Goal: Task Accomplishment & Management: Manage account settings

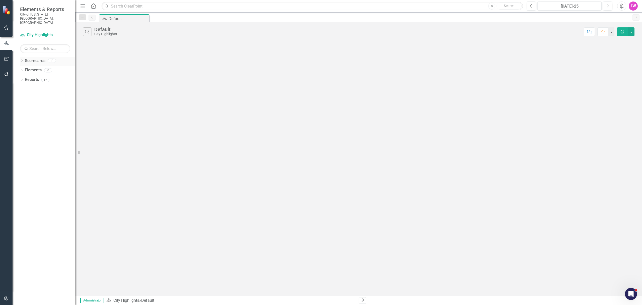
click at [22, 60] on icon "Dropdown" at bounding box center [22, 61] width 4 height 3
click at [45, 95] on div "Courts, Magistrate, and Voter Registrar Portfolio" at bounding box center [52, 99] width 48 height 8
click at [36, 96] on link "Courts, Magistrate, and Voter Registrar Portfolio" at bounding box center [52, 99] width 48 height 6
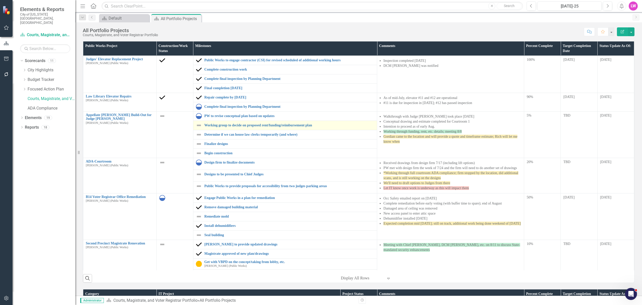
click at [197, 128] on img at bounding box center [199, 125] width 6 height 6
click at [199, 125] on img at bounding box center [199, 125] width 6 height 6
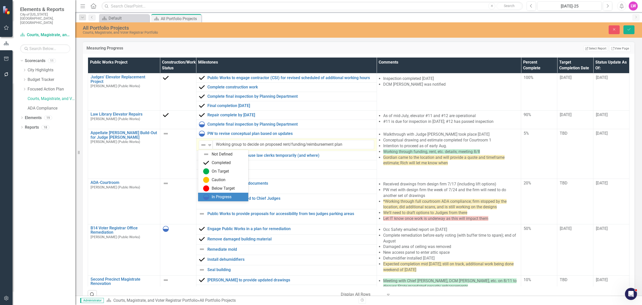
click at [215, 196] on div "In Progress" at bounding box center [222, 197] width 20 height 6
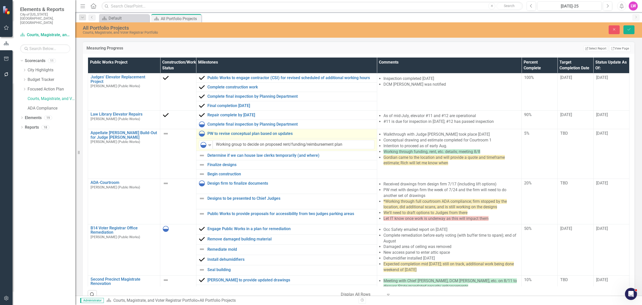
click at [202, 134] on img at bounding box center [202, 133] width 6 height 6
click at [201, 133] on img at bounding box center [202, 133] width 6 height 6
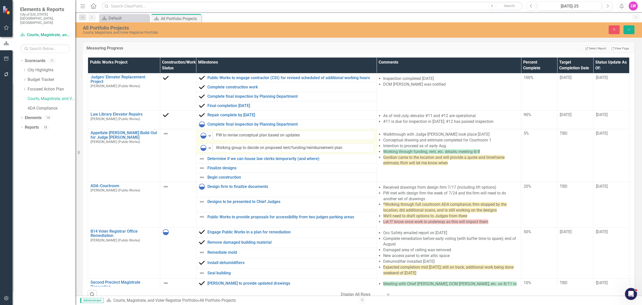
click at [201, 133] on img at bounding box center [203, 135] width 6 height 6
click at [207, 156] on img at bounding box center [205, 153] width 6 height 6
click at [514, 32] on button "Save" at bounding box center [629, 29] width 11 height 9
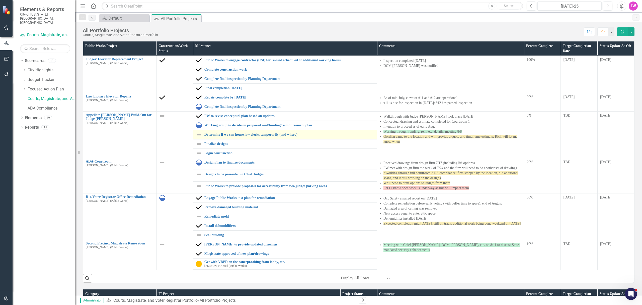
click at [196, 135] on img at bounding box center [199, 134] width 6 height 6
click at [197, 136] on img at bounding box center [199, 134] width 6 height 6
click at [197, 121] on td "PW to revise conceptual plan based on updates Link Map View Link Map Edit Edit …" at bounding box center [285, 115] width 184 height 9
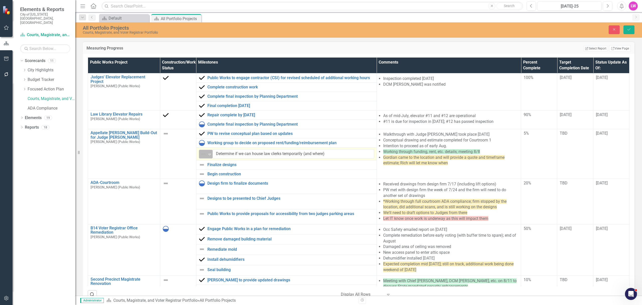
click at [206, 156] on div "Not Defined" at bounding box center [203, 154] width 7 height 6
click at [514, 30] on button "Save" at bounding box center [629, 29] width 11 height 9
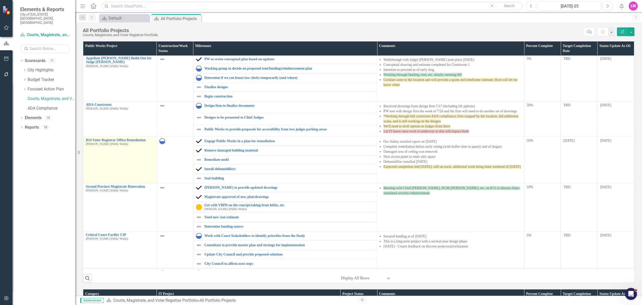
scroll to position [67, 0]
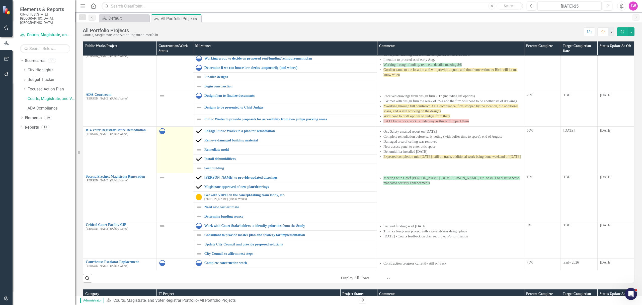
click at [163, 132] on img at bounding box center [162, 131] width 6 height 6
click at [163, 126] on td "Courts, Magistrate, and Voter Registrar Portfolio" at bounding box center [175, 108] width 37 height 35
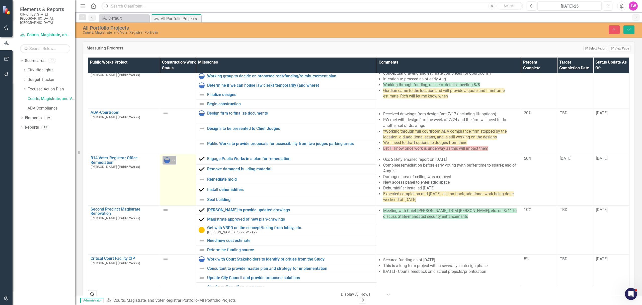
click at [176, 163] on div "Expand" at bounding box center [173, 160] width 5 height 8
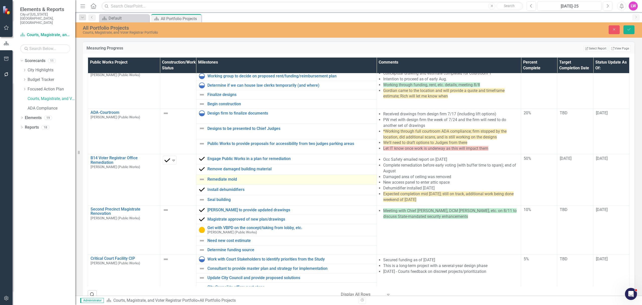
click at [200, 179] on img at bounding box center [202, 179] width 6 height 6
click at [201, 180] on img at bounding box center [203, 180] width 6 height 6
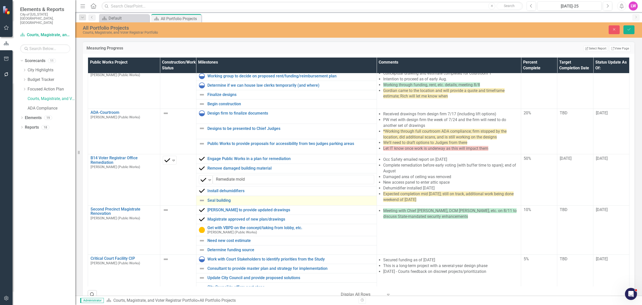
click at [202, 200] on img at bounding box center [202, 200] width 6 height 6
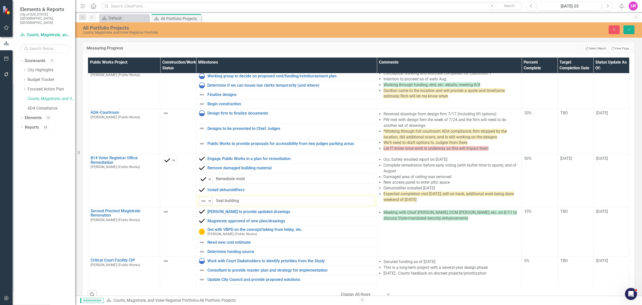
click at [204, 204] on img at bounding box center [203, 201] width 6 height 6
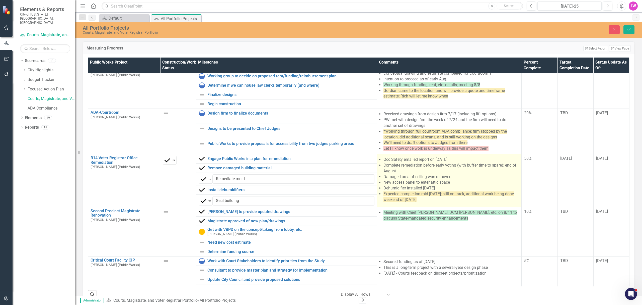
click at [431, 171] on li "Complete remediation before early voting (with buffer time to spare); end of Au…" at bounding box center [452, 168] width 136 height 12
click at [431, 170] on li "Complete remediation before early voting (with buffer time to spare); end of Au…" at bounding box center [452, 168] width 136 height 12
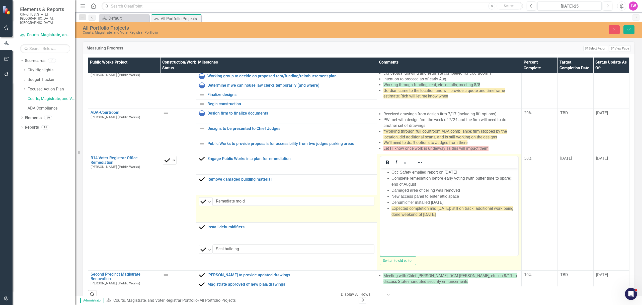
scroll to position [0, 0]
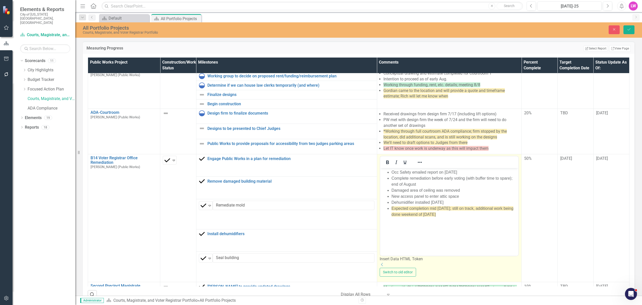
click at [435, 184] on li "Complete remediation before early voting (with buffer time to spare); end of Au…" at bounding box center [454, 181] width 126 height 12
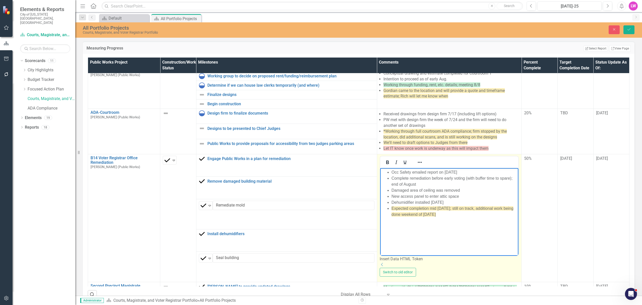
click at [470, 192] on li "Damaged area of ceiling was removed" at bounding box center [454, 190] width 126 height 6
click at [462, 198] on li "New access panel to enter attic space" at bounding box center [454, 196] width 126 height 6
click at [458, 203] on li "Dehumidifier installed [DATE]" at bounding box center [454, 202] width 126 height 6
click at [458, 213] on li "Expected completion mid [DATE]; still on track, additional work being done week…" at bounding box center [454, 211] width 126 height 12
click at [427, 209] on span "Expected completion mid [DATE]; still on track, additional work being done week…" at bounding box center [452, 211] width 122 height 10
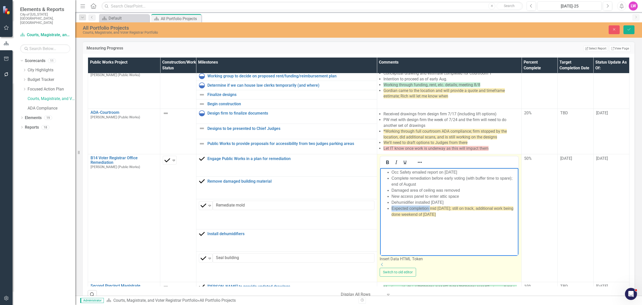
drag, startPoint x: 425, startPoint y: 208, endPoint x: 400, endPoint y: 205, distance: 25.0
click at [391, 208] on ul "Occ Safety emailed report on [DATE] Complete remediation before early voting (w…" at bounding box center [449, 193] width 136 height 48
click at [435, 214] on li "Completed mid [DATE]; still on track, additional work being done weekend of [DA…" at bounding box center [454, 211] width 126 height 12
click at [437, 208] on li "Completed mid [DATE]; still on track, additional work being done weekend of [DA…" at bounding box center [454, 211] width 126 height 12
drag, startPoint x: 441, startPoint y: 208, endPoint x: 384, endPoint y: 206, distance: 56.7
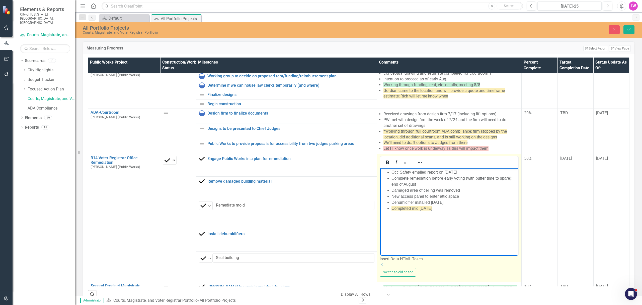
click at [384, 207] on ul "Occ Safety emailed report on [DATE] Complete remediation before early voting (w…" at bounding box center [449, 190] width 136 height 42
click at [417, 165] on icon "Reveal or hide additional toolbar items" at bounding box center [420, 162] width 6 height 6
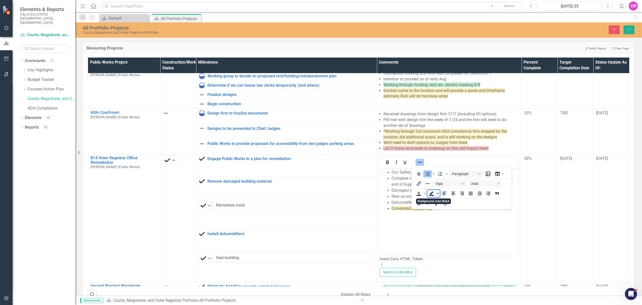
click at [439, 193] on icon "Background color Black" at bounding box center [438, 193] width 3 height 3
click at [447, 231] on icon "Remove color" at bounding box center [446, 230] width 5 height 5
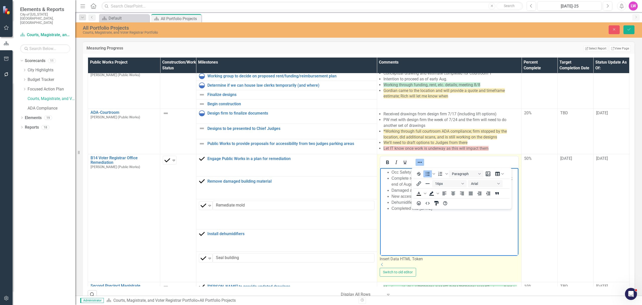
click at [417, 165] on icon "Reveal or hide additional toolbar items" at bounding box center [420, 162] width 6 height 6
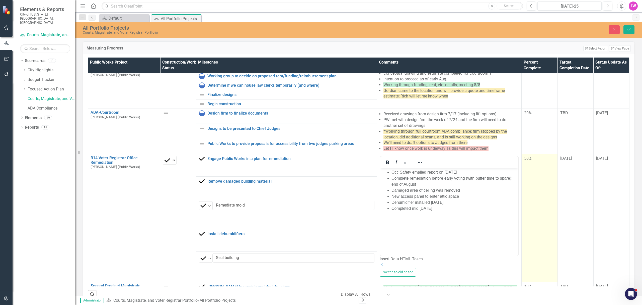
click at [514, 179] on td "50%" at bounding box center [540, 218] width 36 height 128
click at [514, 161] on div "50%" at bounding box center [539, 159] width 31 height 6
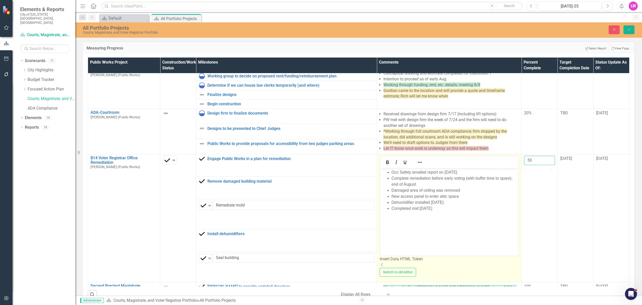
drag, startPoint x: 526, startPoint y: 162, endPoint x: 500, endPoint y: 163, distance: 26.4
click at [501, 162] on tr "B14 Voter Registrar Office Remediation [PERSON_NAME] (Public Works) Link Map Vi…" at bounding box center [359, 165] width 542 height 22
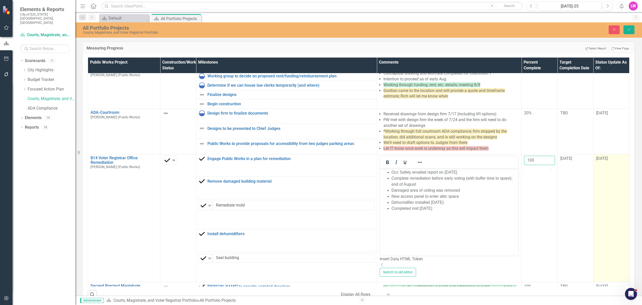
type input "100"
click at [514, 161] on span "[DATE]" at bounding box center [602, 158] width 12 height 5
click at [514, 160] on input "[DATE]" at bounding box center [611, 160] width 31 height 9
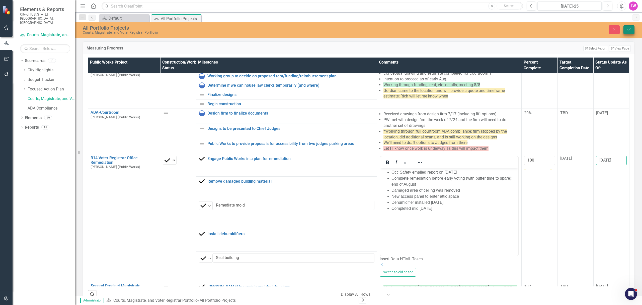
type input "[DATE]"
click at [514, 28] on button "Save" at bounding box center [629, 29] width 11 height 9
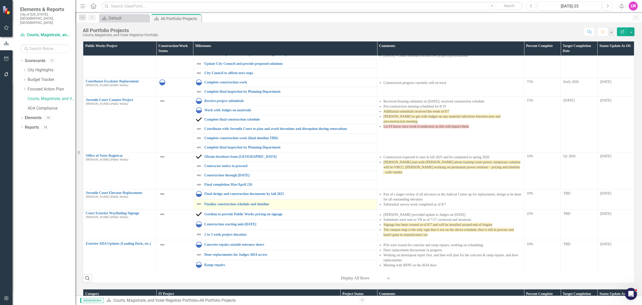
scroll to position [251, 0]
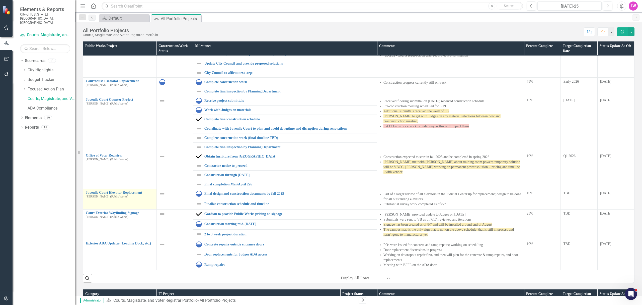
scroll to position [33, 0]
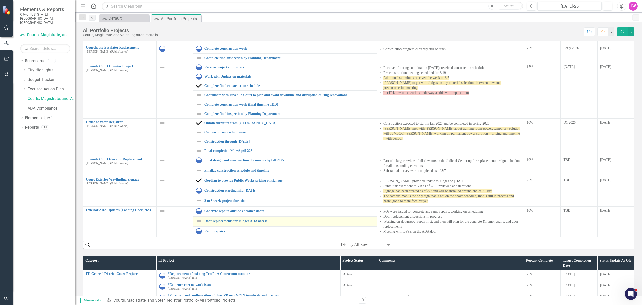
click at [198, 222] on img at bounding box center [199, 221] width 6 height 6
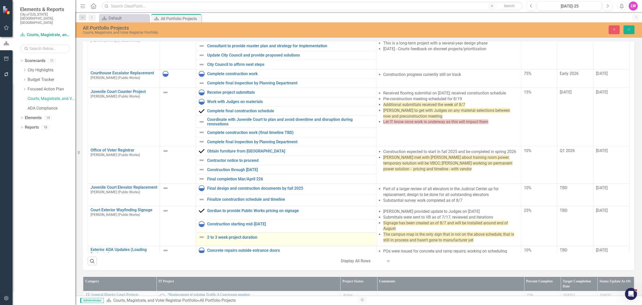
click at [199, 240] on img at bounding box center [202, 237] width 6 height 6
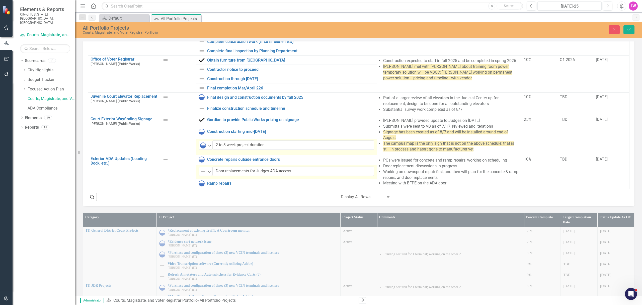
scroll to position [100, 0]
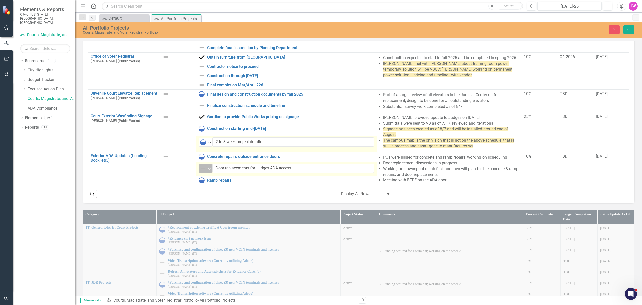
click at [204, 165] on img at bounding box center [203, 168] width 6 height 6
click at [204, 139] on img at bounding box center [203, 142] width 6 height 6
click at [34, 304] on div "Not Defined" at bounding box center [24, 309] width 21 height 6
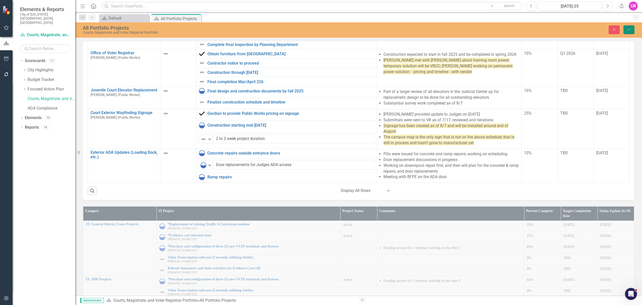
click at [626, 26] on button "Save" at bounding box center [629, 29] width 11 height 9
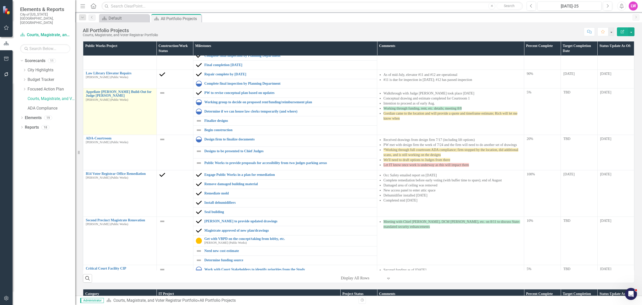
scroll to position [33, 0]
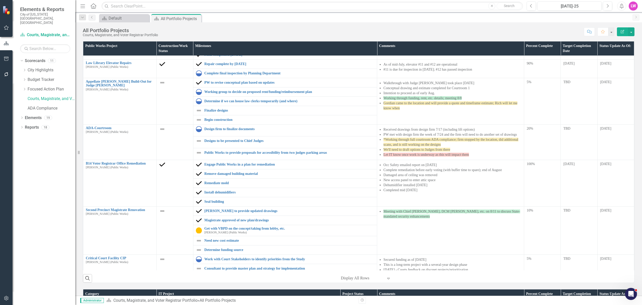
click at [83, 7] on icon "Menu" at bounding box center [83, 5] width 7 height 5
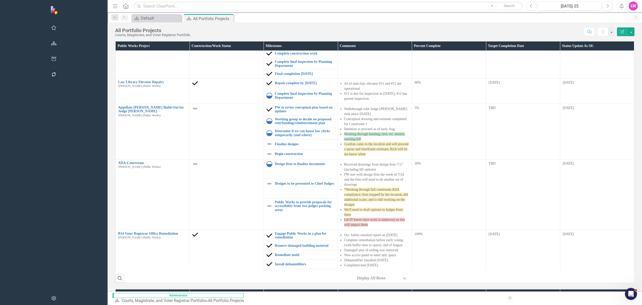
scroll to position [0, 0]
